Goal: Information Seeking & Learning: Check status

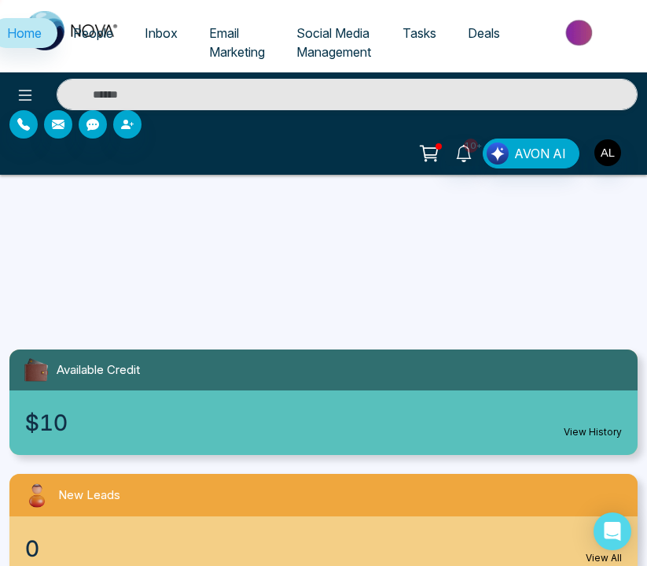
select select "*"
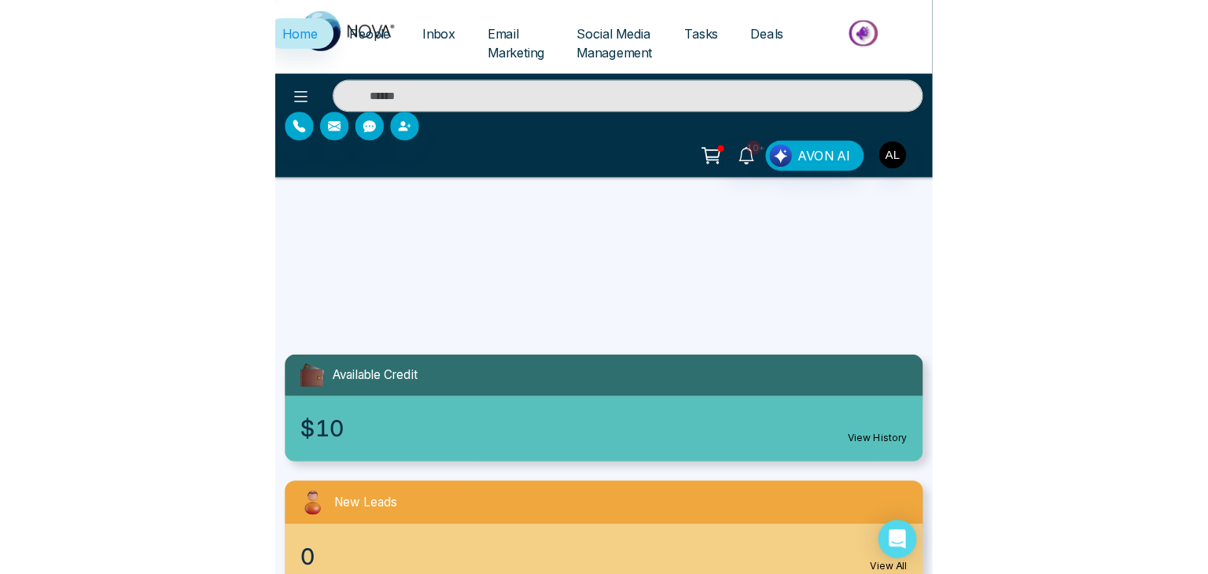
scroll to position [393, 0]
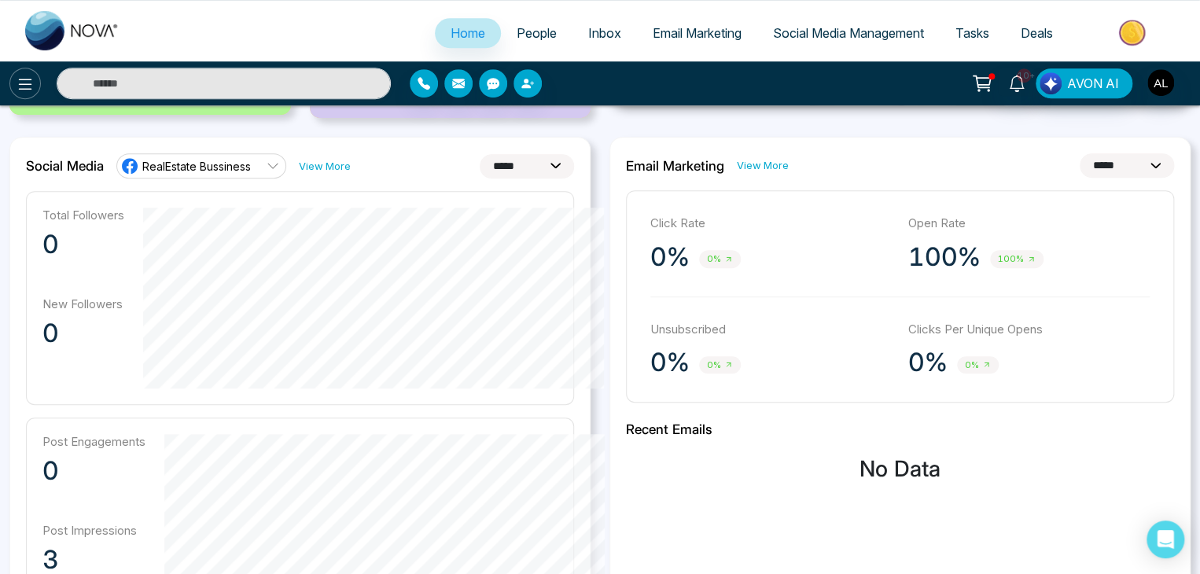
click at [20, 83] on icon at bounding box center [25, 84] width 19 height 19
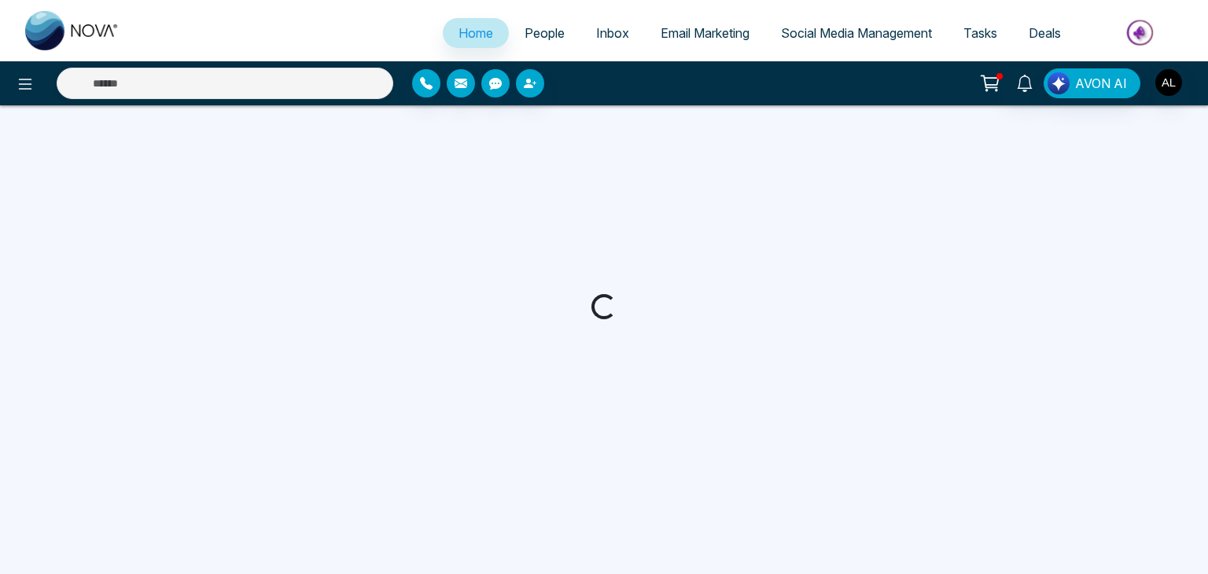
scroll to position [381, 0]
select select "*"
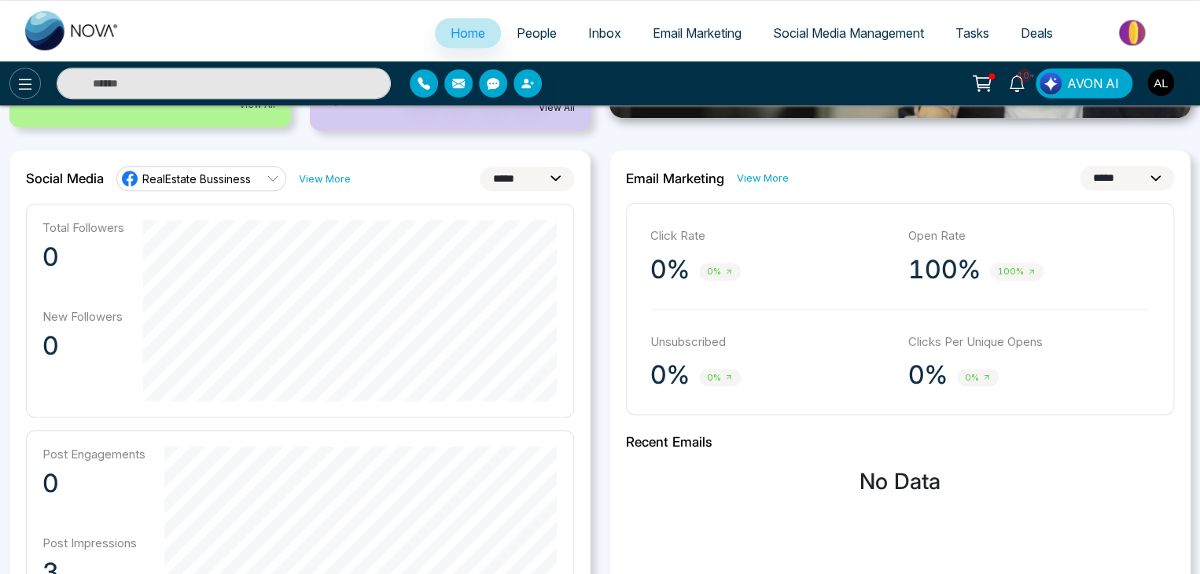
click at [20, 83] on icon at bounding box center [25, 84] width 13 height 11
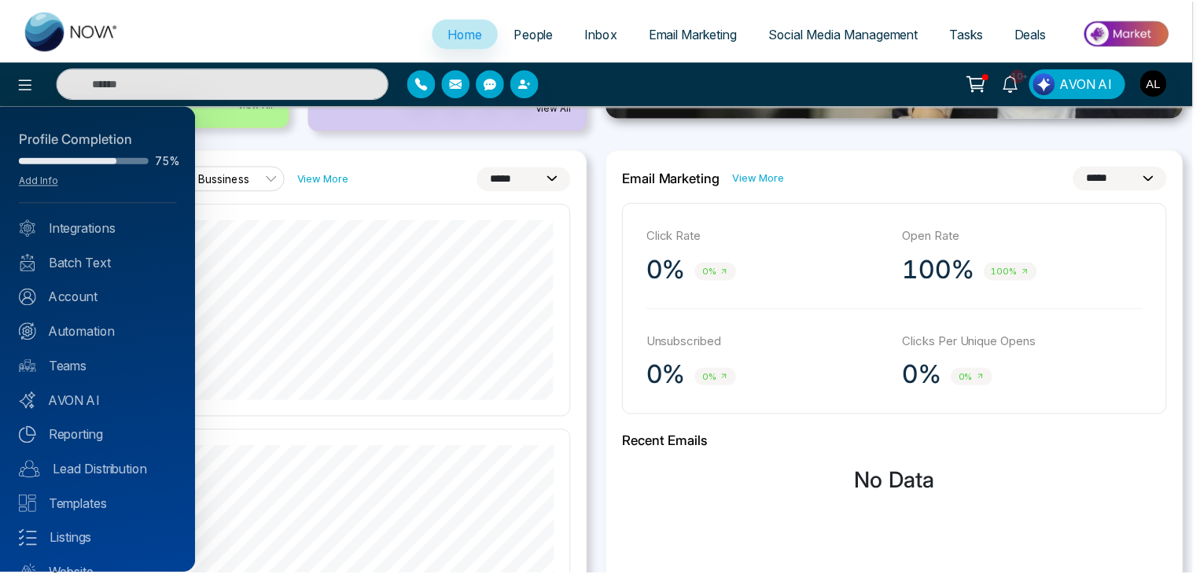
scroll to position [393, 0]
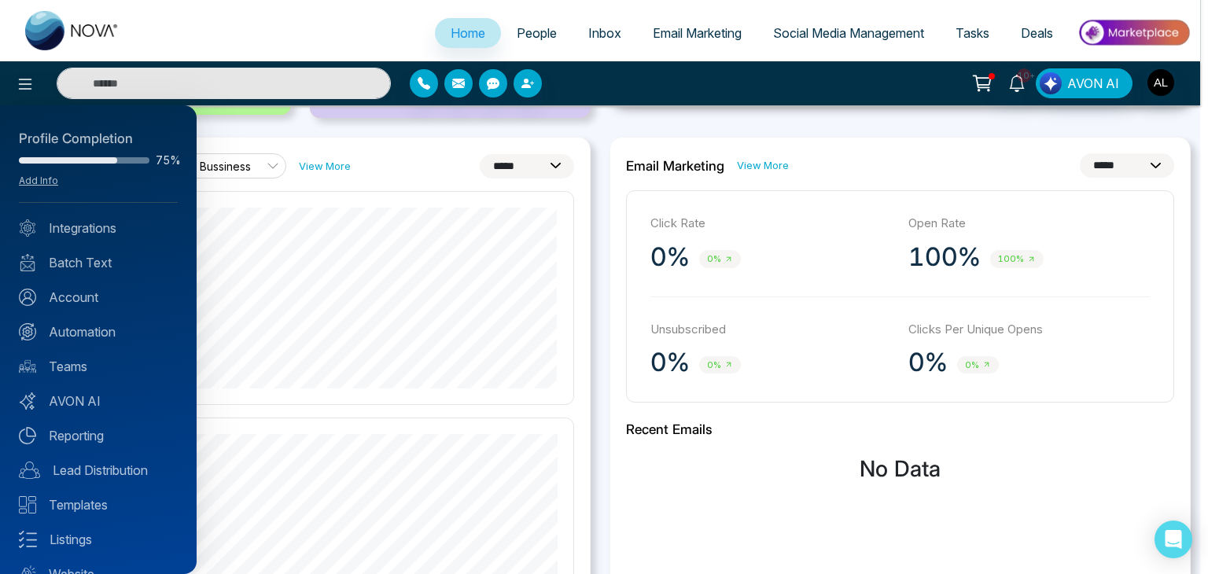
click at [434, 155] on div at bounding box center [604, 287] width 1208 height 574
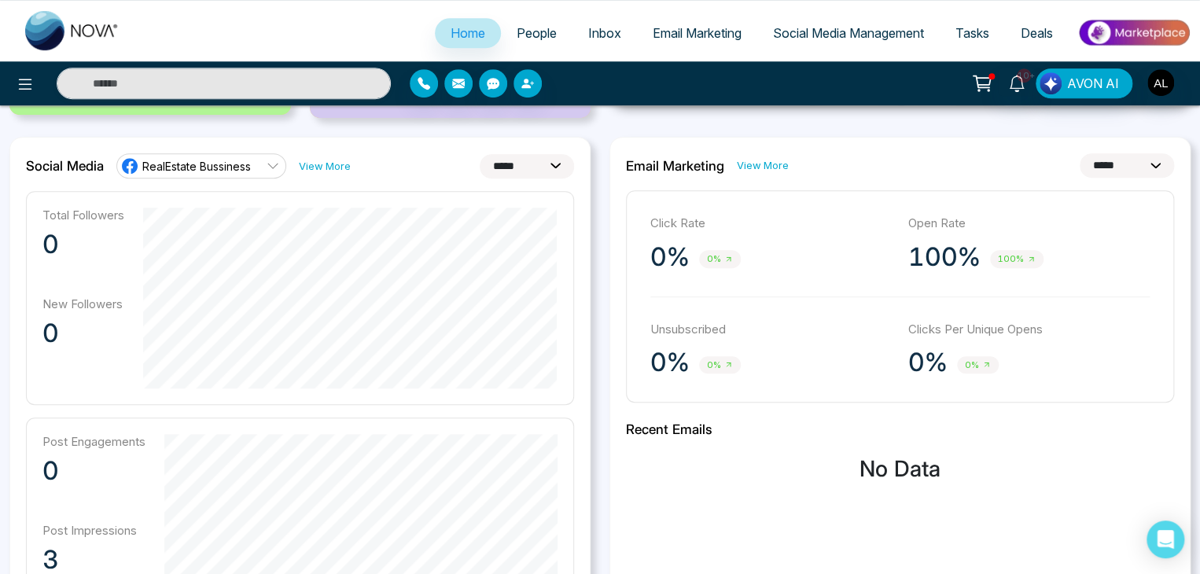
click at [1096, 162] on select "**********" at bounding box center [1127, 165] width 94 height 24
drag, startPoint x: 916, startPoint y: 218, endPoint x: 972, endPoint y: 211, distance: 56.3
click at [972, 211] on div "Click Rate 0% 0% Open Rate 100% 100% Unsubscribed 0% 0% Clicks Per Unique Opens…" at bounding box center [900, 296] width 548 height 212
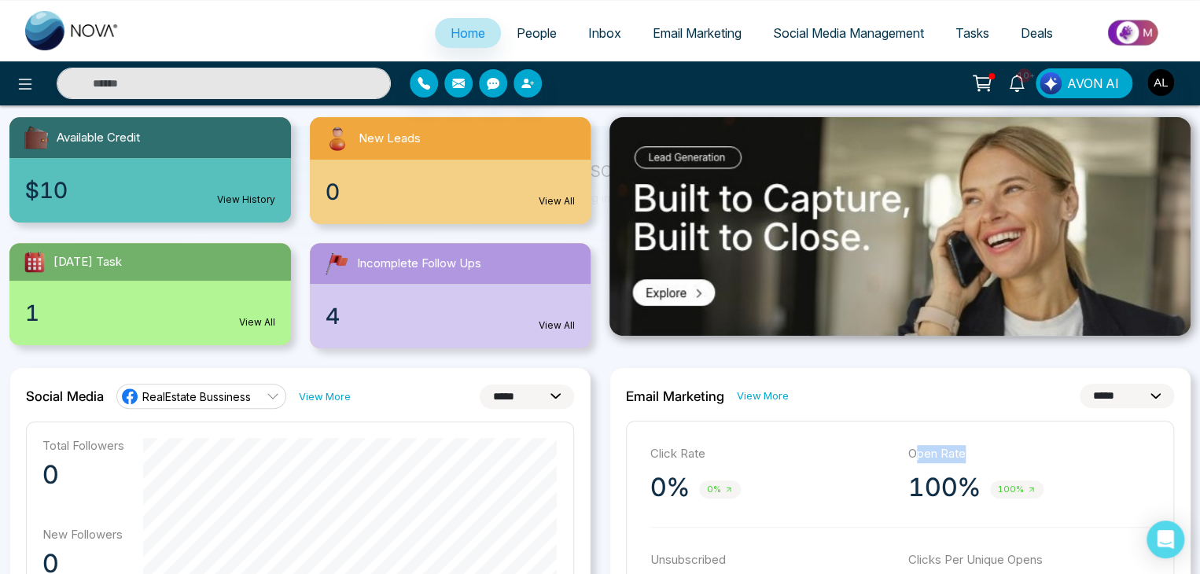
scroll to position [236, 0]
